Goal: Go to known website: Access a specific website the user already knows

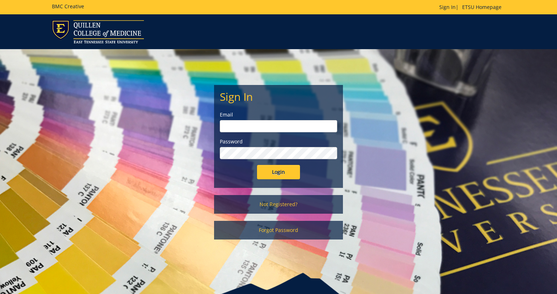
type input "[EMAIL_ADDRESS][DOMAIN_NAME]"
click at [271, 177] on input "Login" at bounding box center [278, 172] width 43 height 14
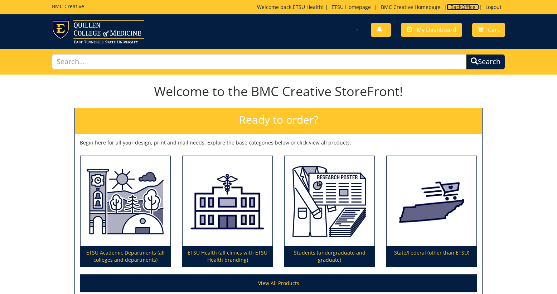
click at [463, 7] on link "BackOffice" at bounding box center [463, 7] width 32 height 7
